Goal: Contribute content

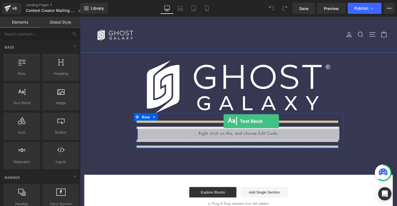
drag, startPoint x: 108, startPoint y: 111, endPoint x: 232, endPoint y: 127, distance: 125.2
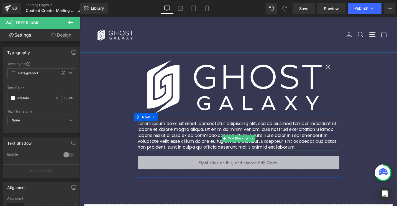
click at [219, 151] on p "Lorem ipsum dolor sit amet, consectetur adipiscing elit, sed do eiusmod tempor …" at bounding box center [247, 142] width 213 height 31
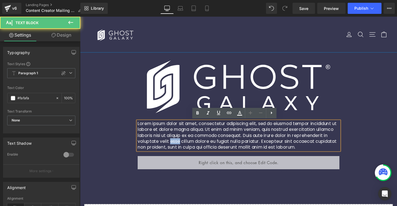
click at [219, 151] on p "Lorem ipsum dolor sit amet, consectetur adipiscing elit, sed do eiusmod tempor …" at bounding box center [247, 142] width 213 height 31
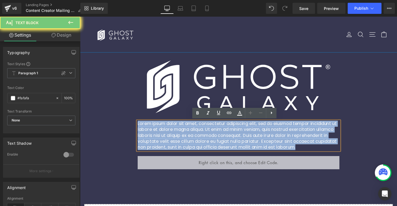
click at [219, 151] on p "Lorem ipsum dolor sit amet, consectetur adipiscing elit, sed do eiusmod tempor …" at bounding box center [247, 142] width 213 height 31
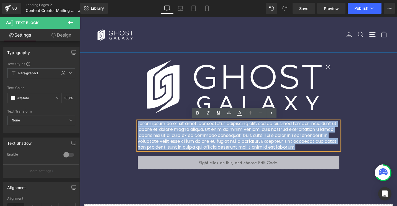
paste div
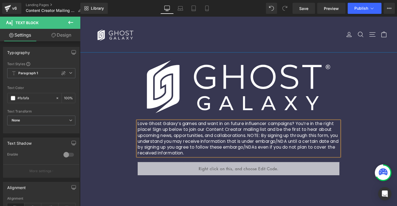
click at [258, 142] on p "Love Ghost Galaxy’s games and want in on future influencer campaigns? You’re in…" at bounding box center [247, 145] width 213 height 37
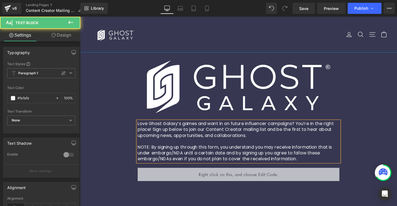
click at [277, 160] on p "NOTE: By signing up through this form, you understand you may receive informati…" at bounding box center [247, 161] width 213 height 19
click at [322, 167] on p "NOTE: By signing up through this form, you understand you may receive informati…" at bounding box center [247, 161] width 213 height 19
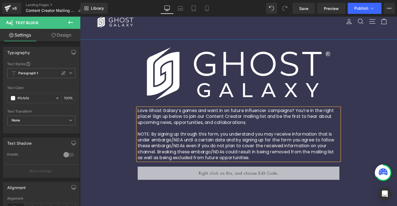
scroll to position [21, 0]
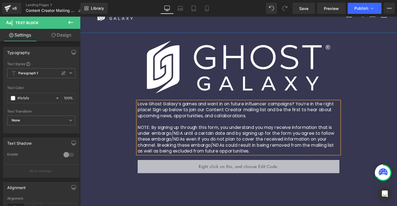
click at [143, 114] on p "Love Ghost Galaxy’s games and want in on future influencer campaigns? You’re in…" at bounding box center [247, 115] width 213 height 19
click at [307, 9] on span "Save" at bounding box center [303, 9] width 9 height 6
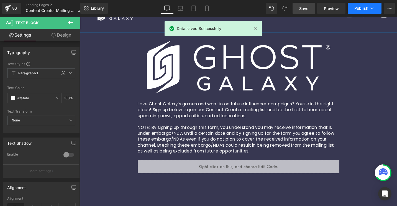
click at [355, 8] on span "Publish" at bounding box center [362, 8] width 14 height 4
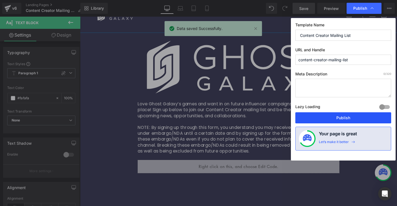
click at [365, 119] on button "Publish" at bounding box center [344, 117] width 96 height 11
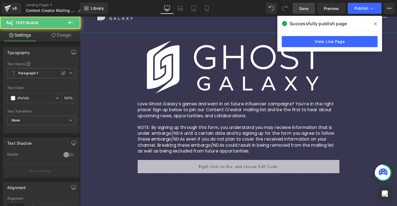
click at [217, 135] on p "NOTE: By signing up through this form, you understand you may receive informati…" at bounding box center [247, 146] width 213 height 31
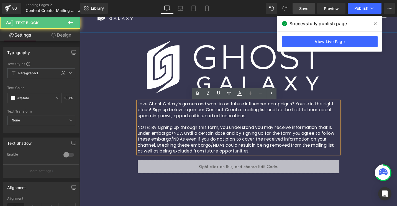
click at [213, 139] on p "NOTE: By signing up through this form, you understand you may receive informati…" at bounding box center [247, 146] width 213 height 31
